Goal: Obtain resource: Download file/media

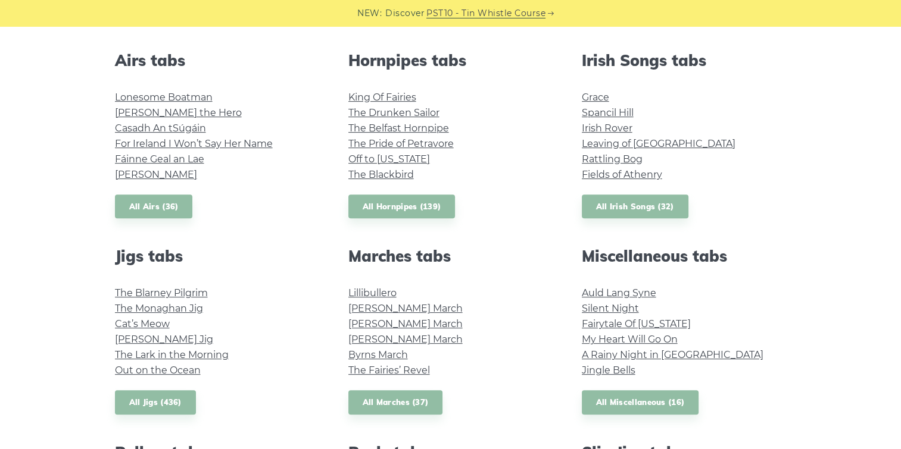
scroll to position [536, 0]
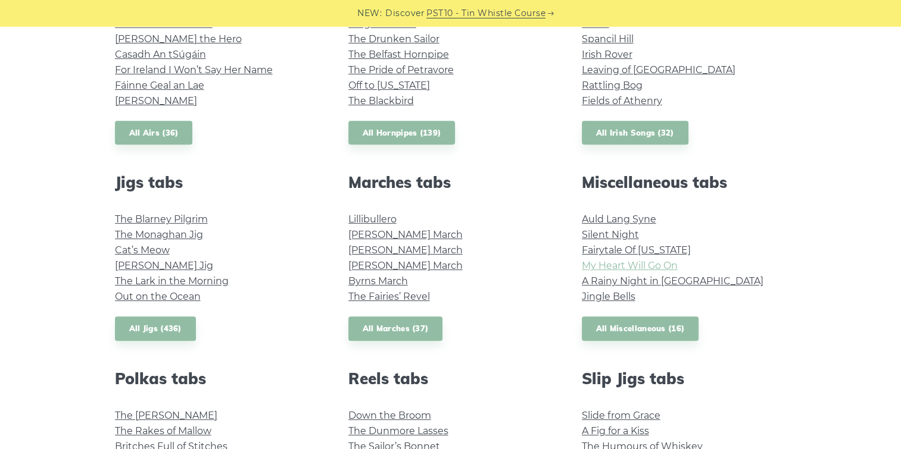
click at [667, 266] on link "My Heart Will Go On" at bounding box center [630, 265] width 96 height 11
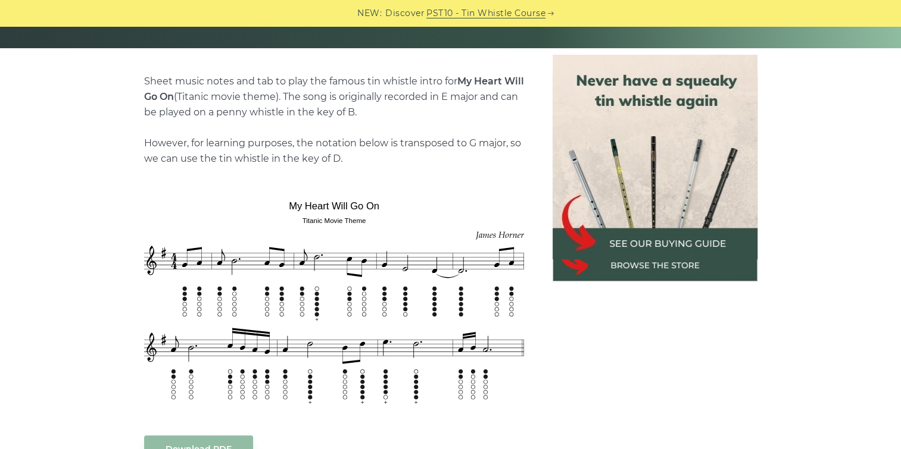
scroll to position [179, 0]
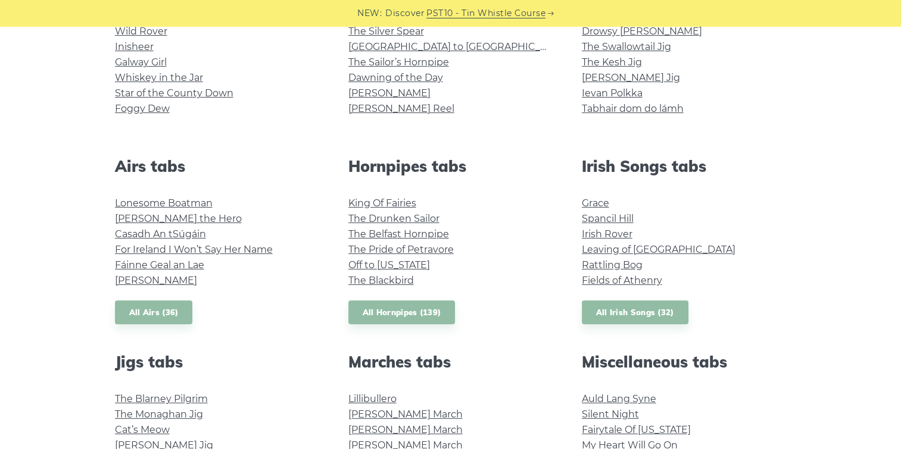
scroll to position [298, 0]
